Goal: Task Accomplishment & Management: Use online tool/utility

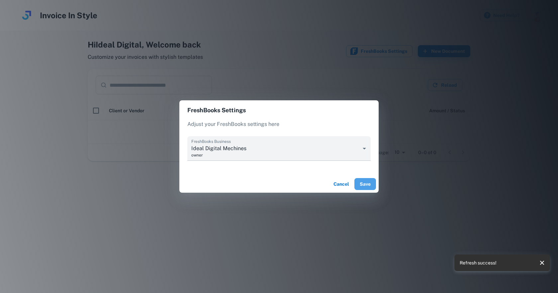
click at [365, 186] on button "Save" at bounding box center [365, 184] width 22 height 12
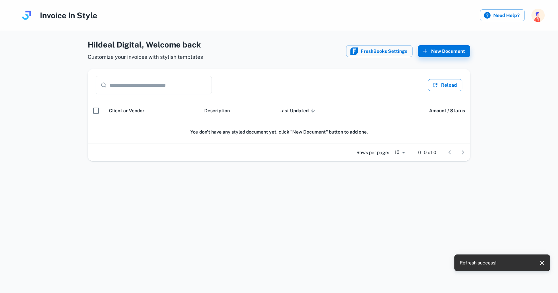
click at [438, 86] on icon "button" at bounding box center [435, 85] width 7 height 7
click at [430, 50] on button "New Document" at bounding box center [444, 51] width 52 height 12
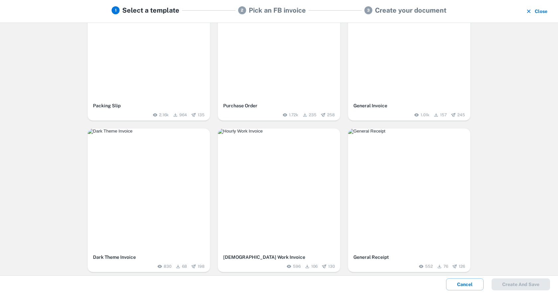
scroll to position [53, 0]
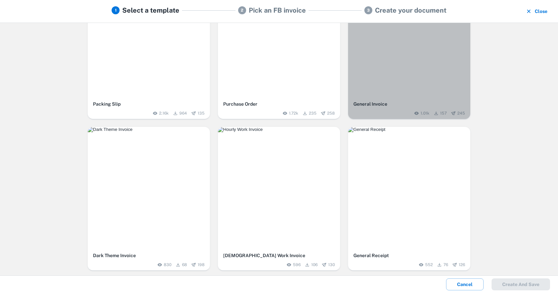
click at [391, 112] on div "1.01k 157 245" at bounding box center [409, 113] width 112 height 6
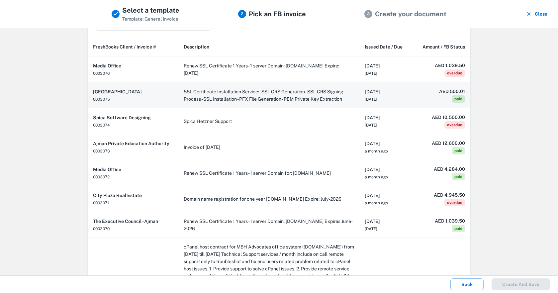
scroll to position [0, 0]
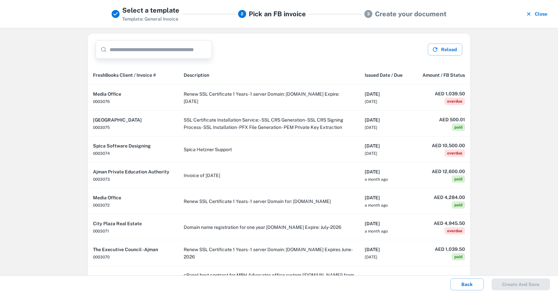
click at [185, 50] on input "text" at bounding box center [161, 49] width 102 height 19
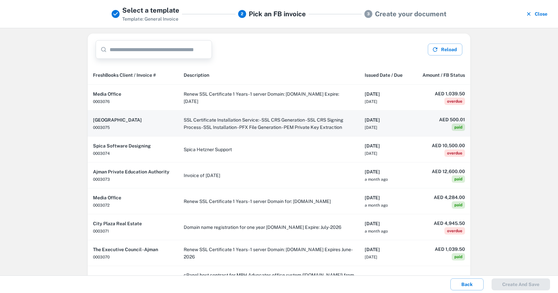
click at [182, 119] on td "SSL Certificate Installation Service: - SSL CRS Generation - SSL CRS Signing Pr…" at bounding box center [268, 124] width 181 height 26
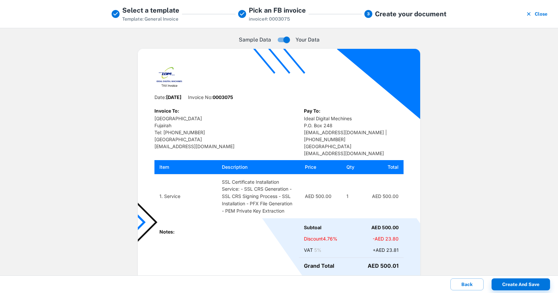
click at [529, 12] on icon "button" at bounding box center [528, 14] width 7 height 7
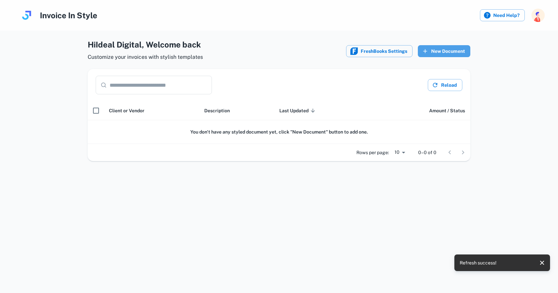
click at [427, 52] on icon "button" at bounding box center [425, 51] width 7 height 7
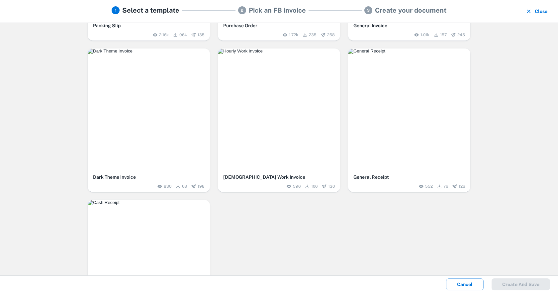
scroll to position [204, 0]
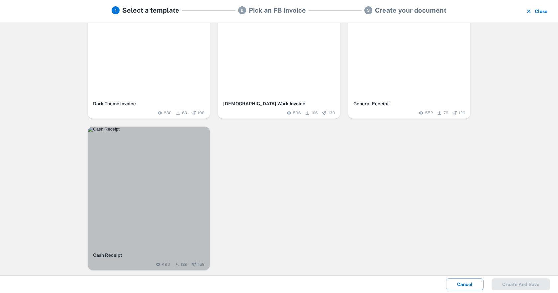
click at [193, 132] on img "button" at bounding box center [149, 128] width 122 height 5
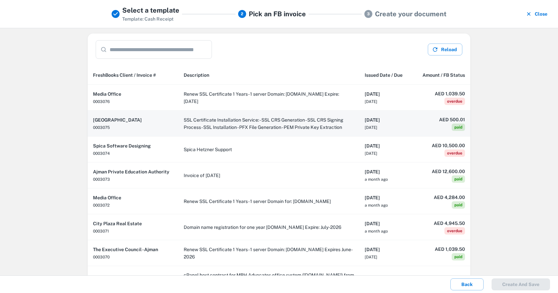
click at [197, 122] on td "SSL Certificate Installation Service: - SSL CRS Generation - SSL CRS Signing Pr…" at bounding box center [268, 124] width 181 height 26
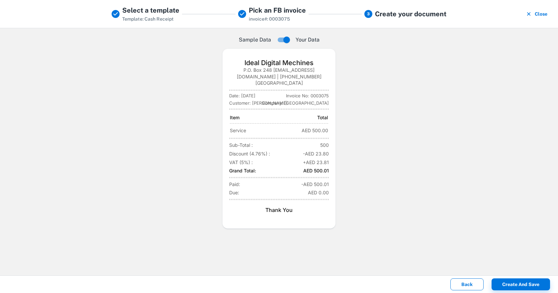
click at [466, 281] on button "Back" at bounding box center [466, 284] width 33 height 12
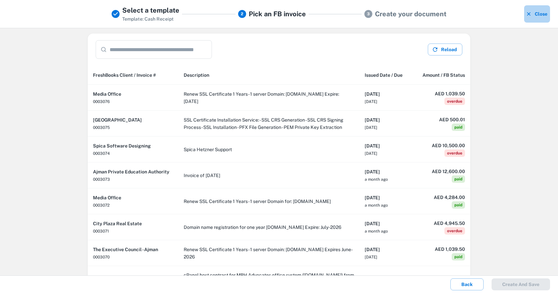
click at [530, 16] on icon "button" at bounding box center [528, 14] width 7 height 7
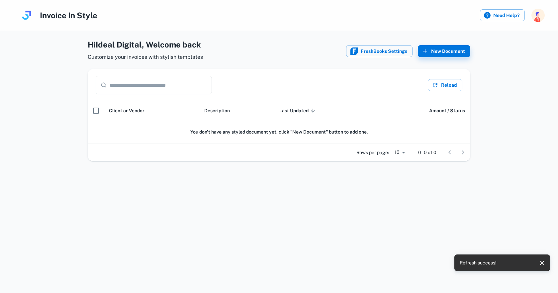
click at [68, 18] on h4 "Invoice In Style" at bounding box center [68, 15] width 57 height 12
click at [29, 15] on img at bounding box center [26, 15] width 13 height 13
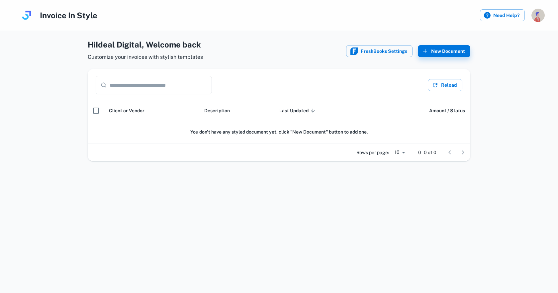
click at [541, 16] on img "button" at bounding box center [537, 15] width 13 height 13
click at [511, 18] on div at bounding box center [279, 146] width 558 height 293
click at [500, 20] on label "Need Help?" at bounding box center [502, 15] width 45 height 12
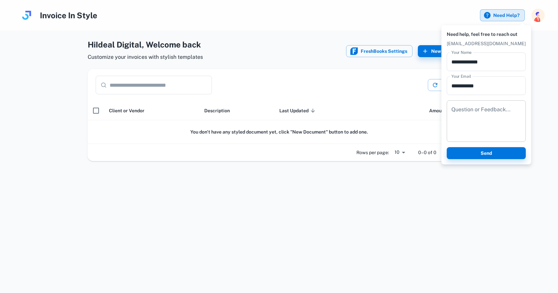
click at [485, 105] on div "* Question or Feedback..." at bounding box center [485, 120] width 79 height 41
